Goal: Information Seeking & Learning: Learn about a topic

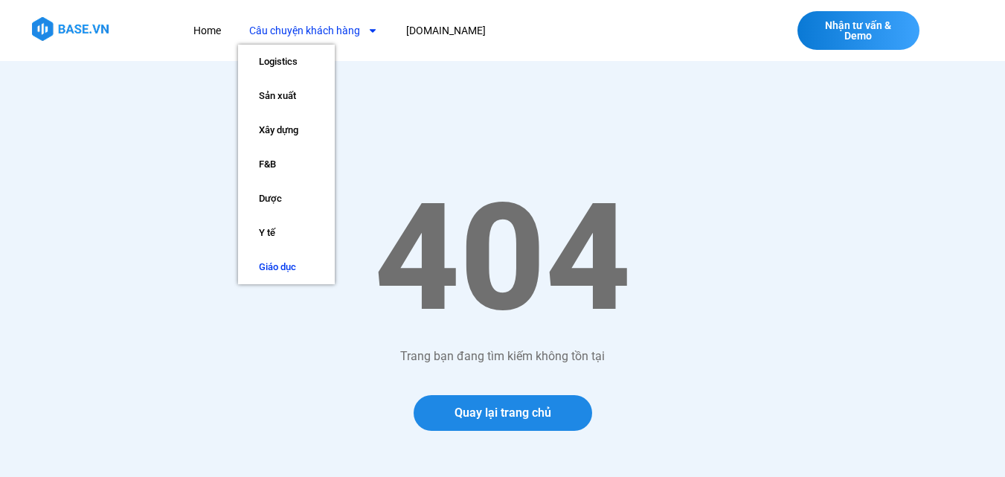
click at [283, 263] on link "Giáo dục" at bounding box center [286, 267] width 97 height 34
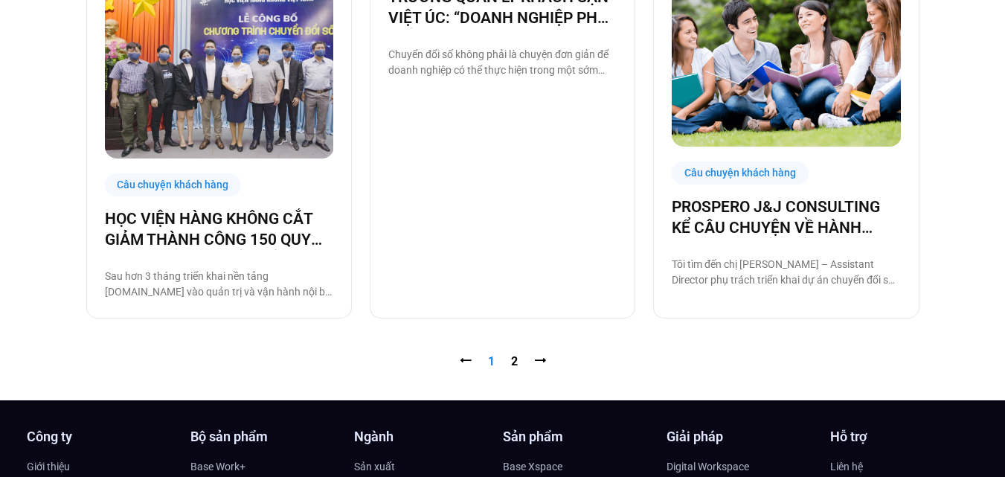
scroll to position [1532, 0]
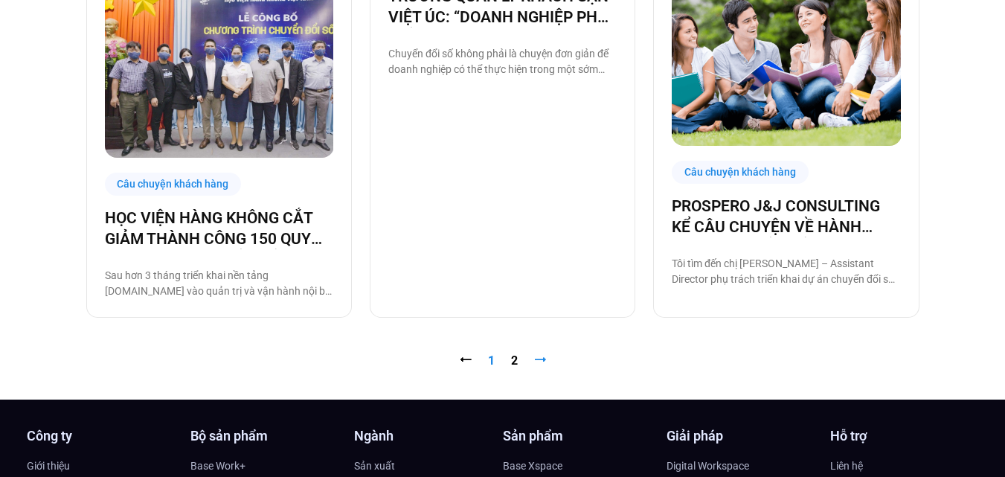
click at [541, 362] on link "⭢" at bounding box center [540, 360] width 12 height 14
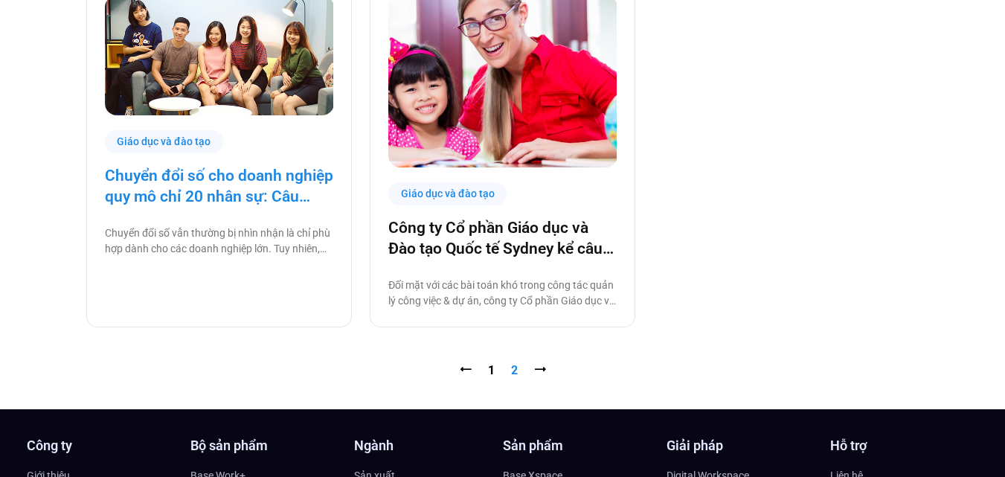
click at [259, 199] on link "Chuyển đổi số cho doanh nghiệp quy mô chỉ 20 nhân sự: Câu chuyện thành công từ …" at bounding box center [219, 186] width 228 height 42
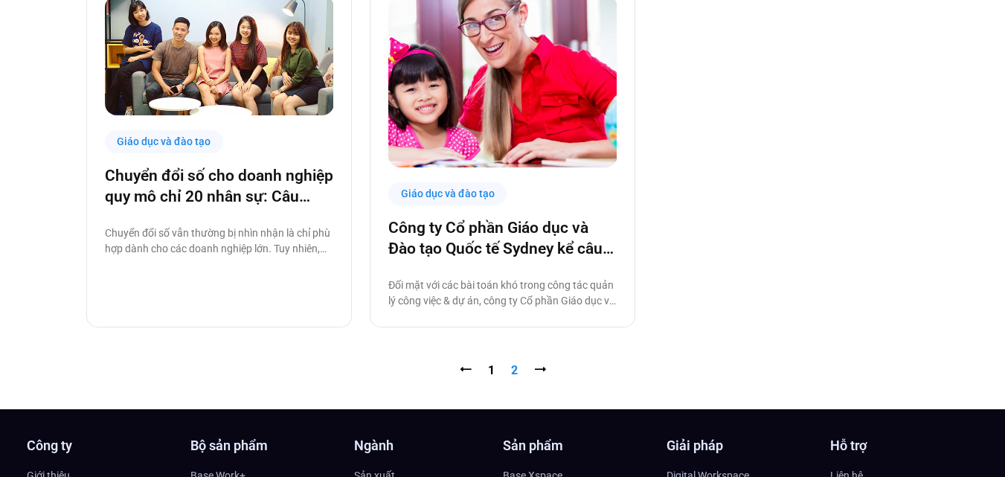
scroll to position [415, 0]
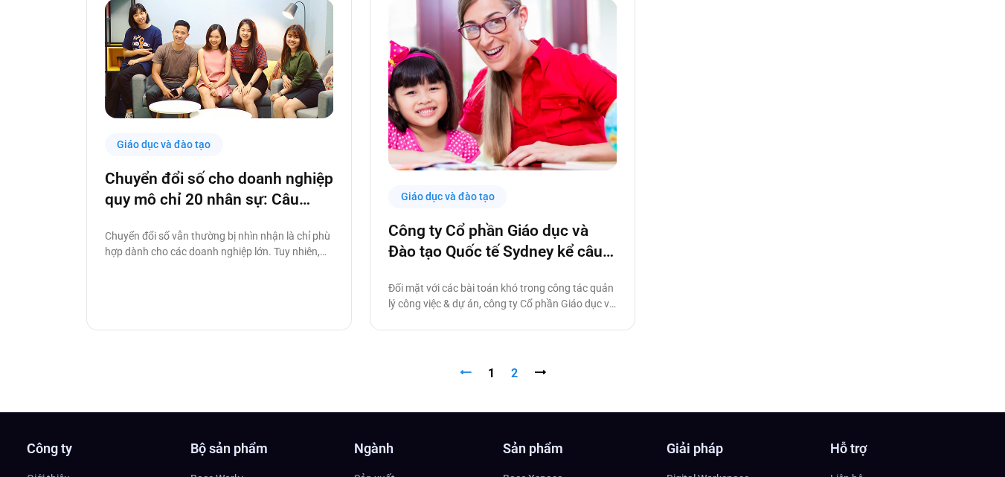
click at [467, 379] on link "⭠" at bounding box center [466, 373] width 12 height 14
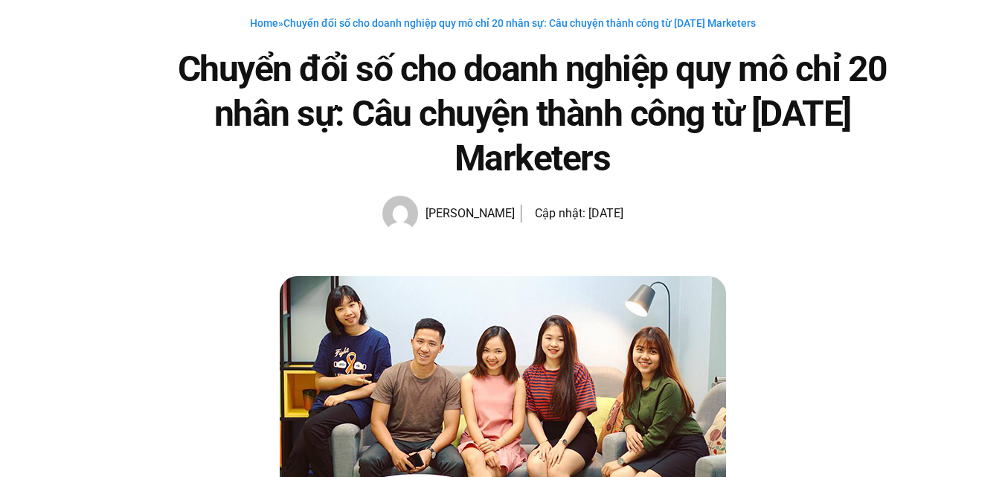
scroll to position [61, 0]
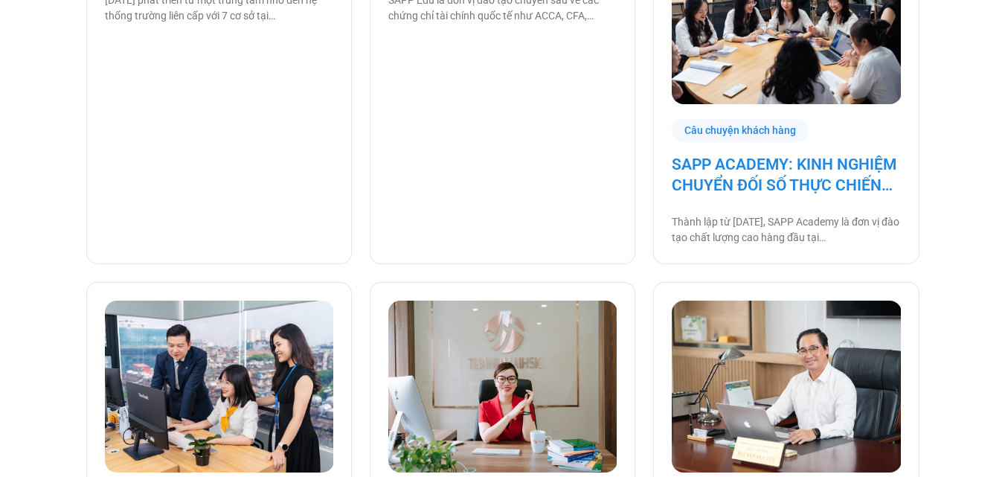
click at [704, 188] on link "SAPP ACADEMY: KINH NGHIỆM CHUYỂN ĐỐI SỐ THỰC CHIẾN TỪ TƯ DUY QUẢN TRỊ VỮNG" at bounding box center [786, 175] width 228 height 42
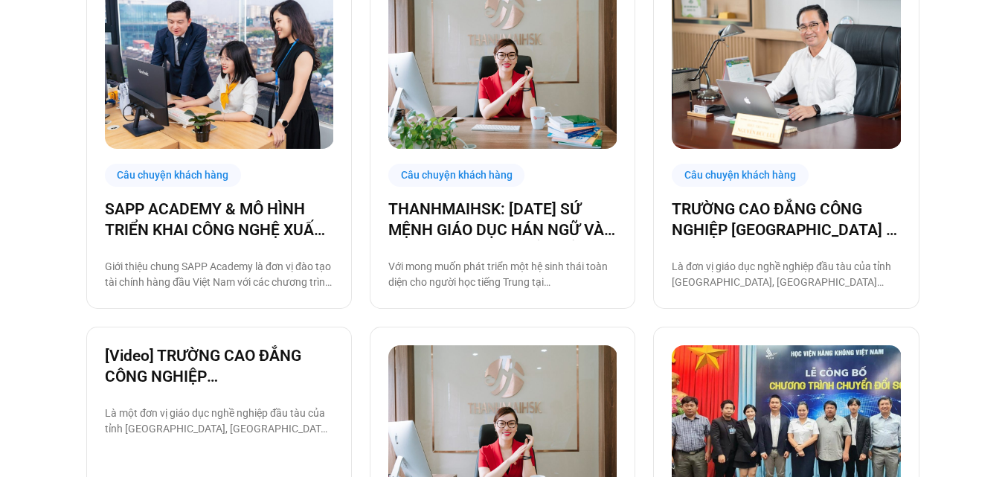
scroll to position [805, 0]
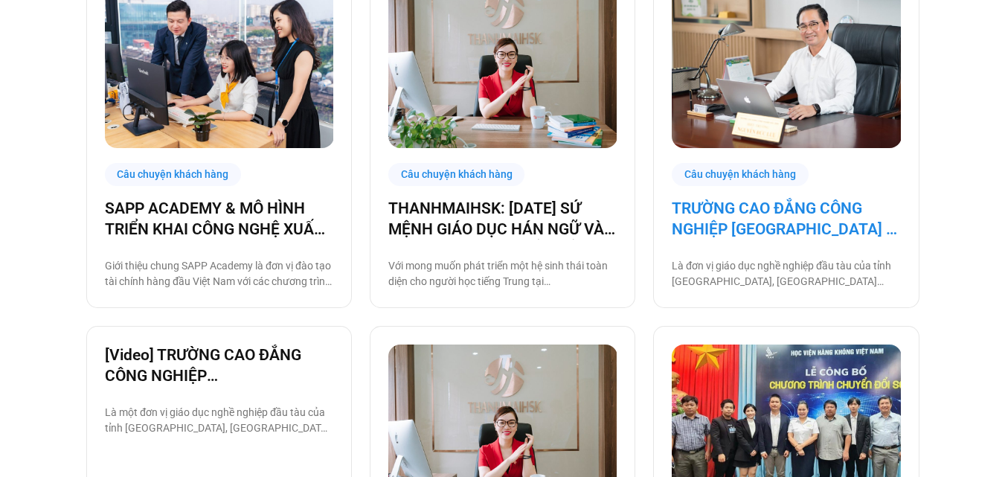
click at [757, 225] on link "TRƯỜNG CAO ĐẲNG CÔNG NGHIỆP BẮC NINH – ĐƠN VỊ GIÁO DỤC CÔNG TIÊN PHONG CHUYỂN Đ…" at bounding box center [786, 219] width 228 height 42
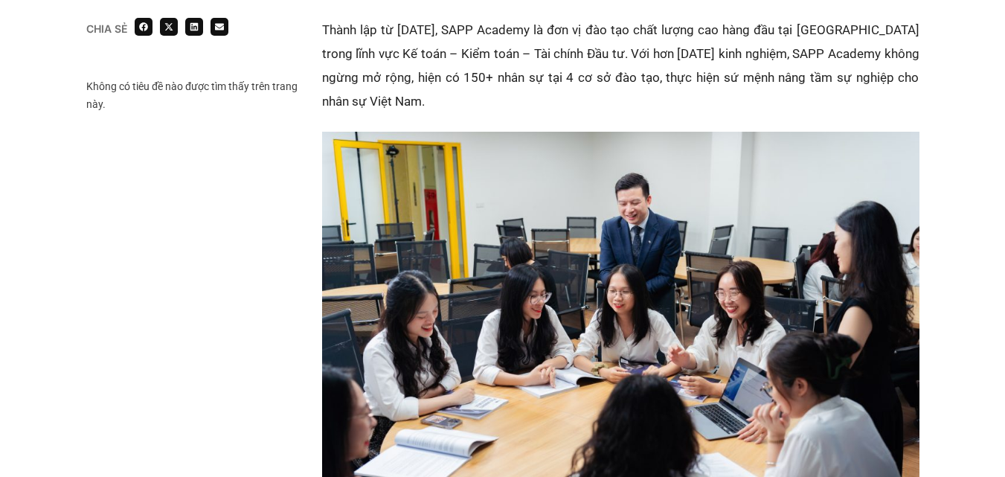
scroll to position [889, 0]
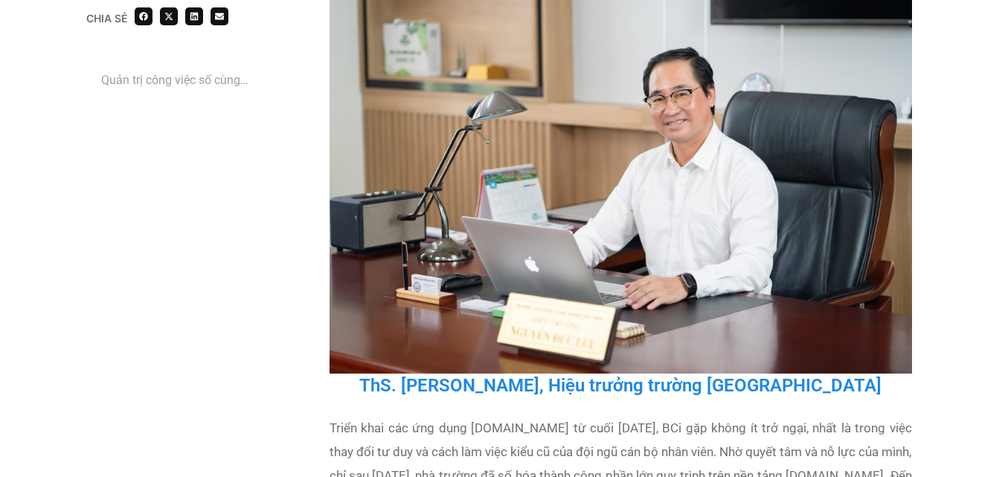
scroll to position [2151, 0]
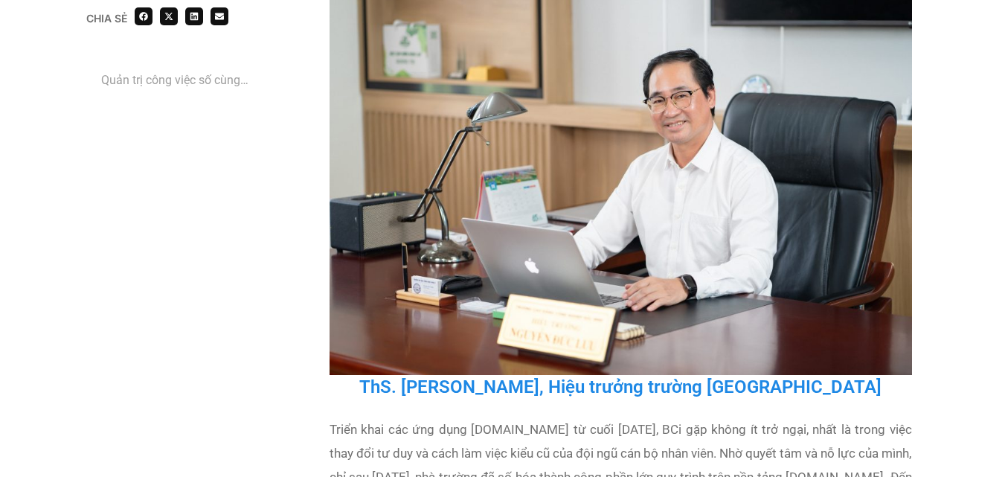
drag, startPoint x: 625, startPoint y: 362, endPoint x: 721, endPoint y: 408, distance: 106.4
click at [721, 408] on div "ThS. Nguyễn Đức Lưu, Hiệu trưởng trường Cao đẳng Công nghiệp Bắc Ninh" at bounding box center [620, 396] width 582 height 42
copy h3 "trường Cao đẳng Công nghiệp Bắc Ninh"
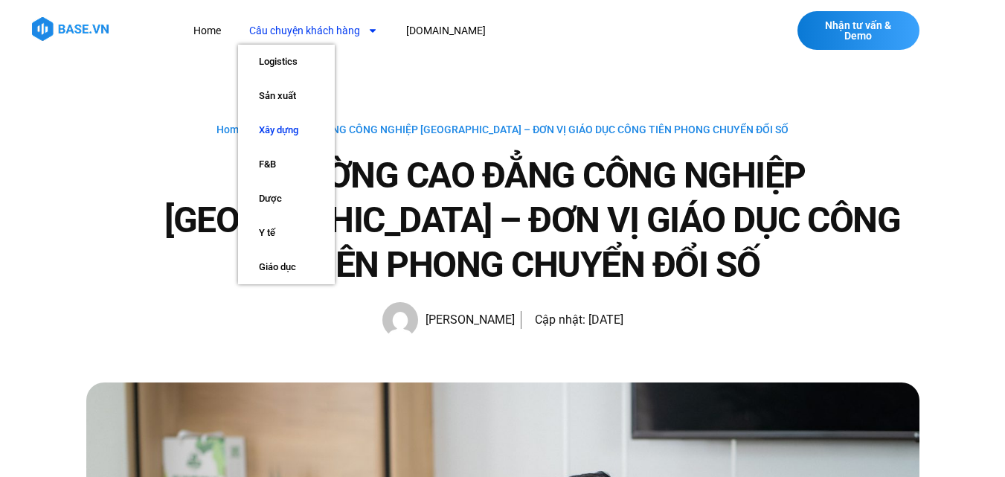
click at [295, 140] on link "Xây dựng" at bounding box center [286, 130] width 97 height 34
